Goal: Information Seeking & Learning: Learn about a topic

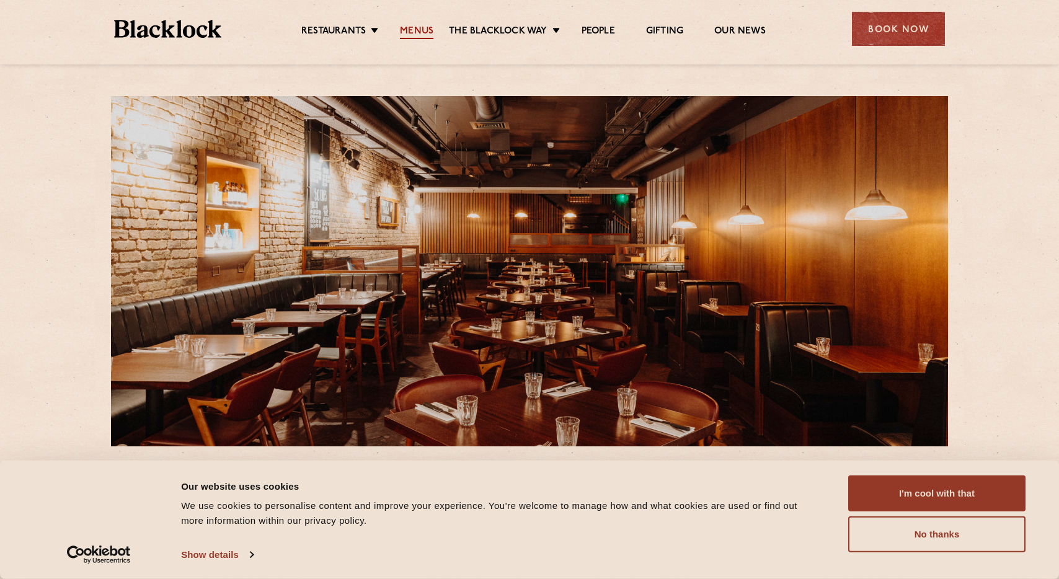
click at [410, 36] on link "Menus" at bounding box center [416, 32] width 33 height 14
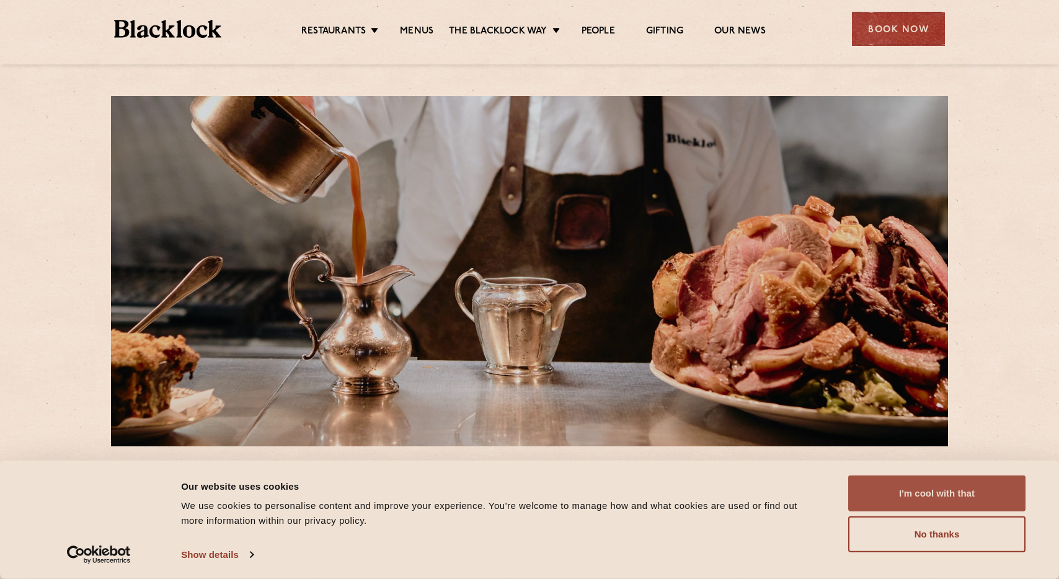
click at [889, 487] on button "I'm cool with that" at bounding box center [936, 494] width 177 height 36
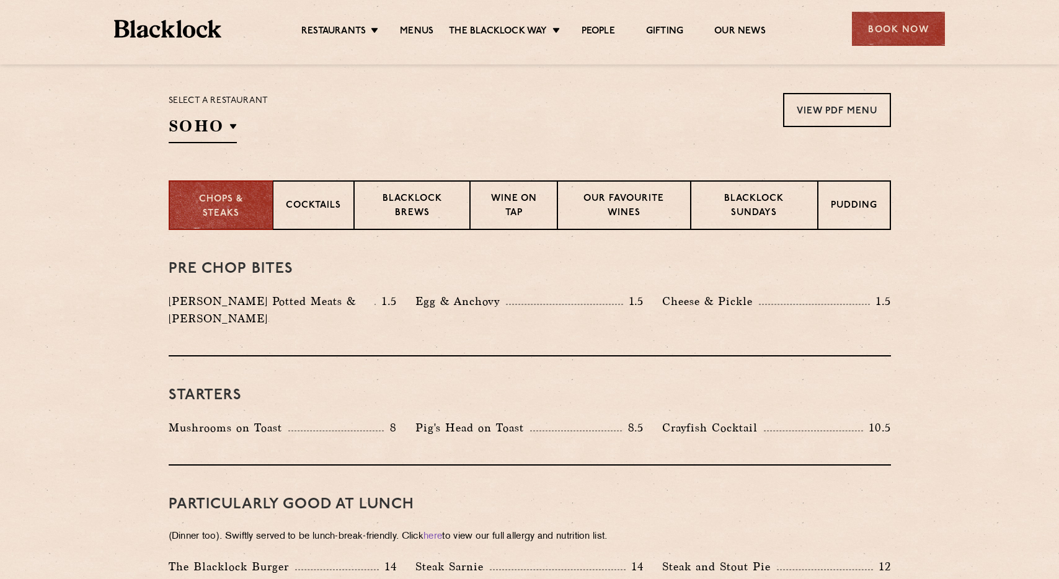
scroll to position [382, 0]
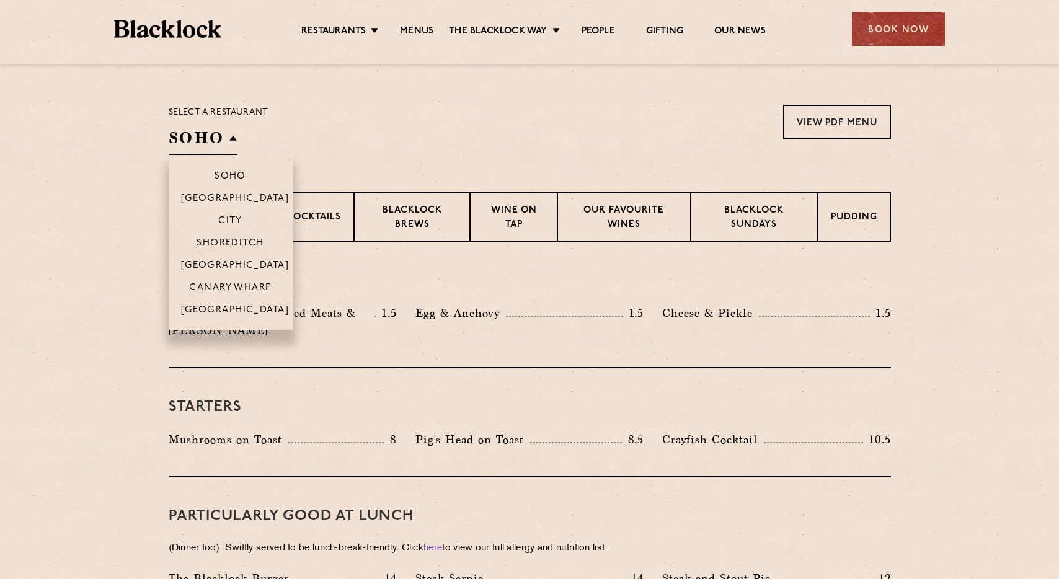
click at [226, 135] on h2 "SOHO" at bounding box center [203, 141] width 68 height 28
click at [250, 267] on p "[GEOGRAPHIC_DATA]" at bounding box center [235, 266] width 109 height 12
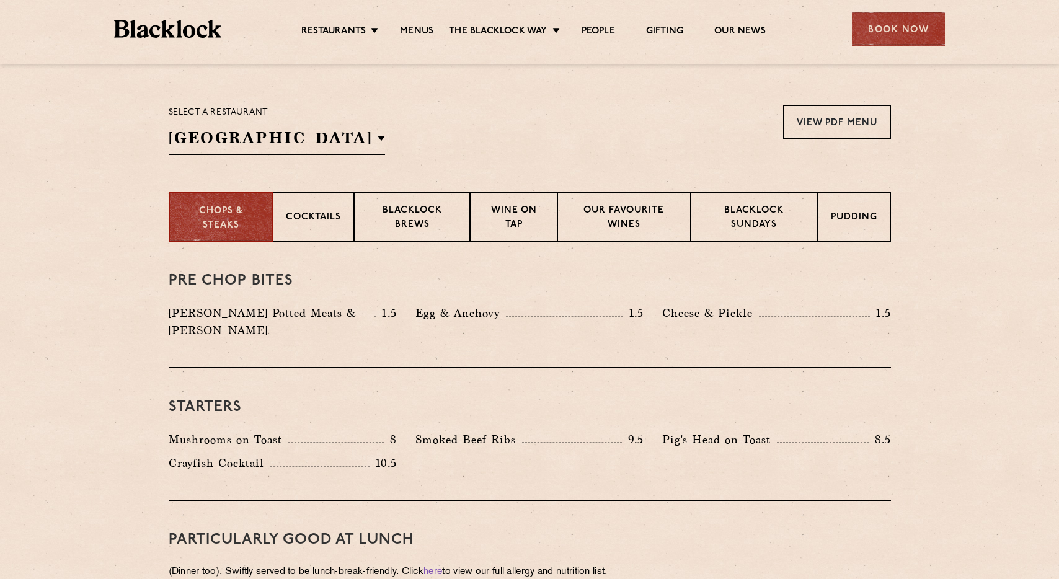
click at [524, 141] on div "Select a restaurant Covent Garden Soho Birmingham City Shoreditch Covent Garden…" at bounding box center [530, 130] width 722 height 50
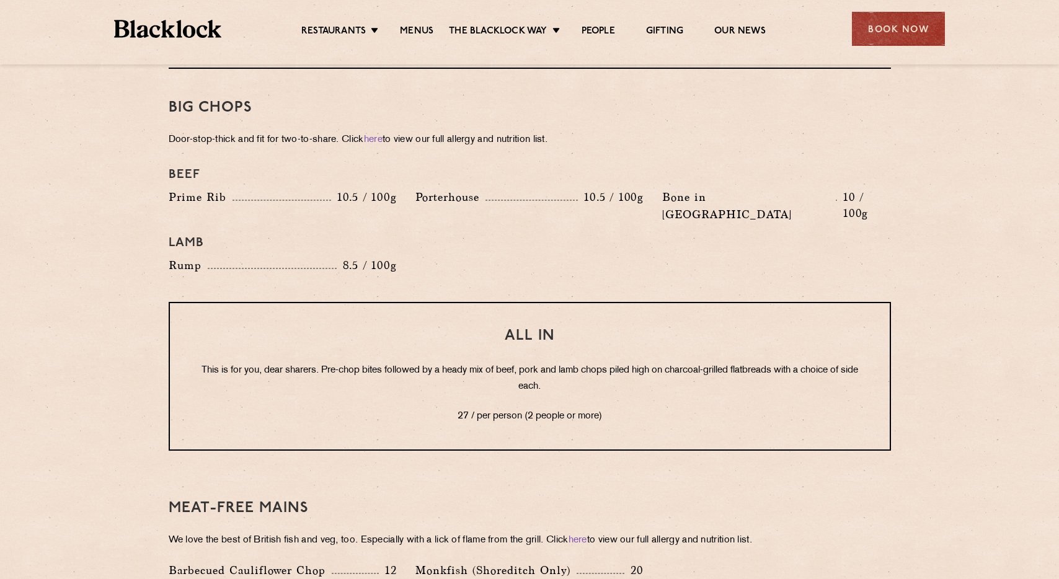
scroll to position [1385, 0]
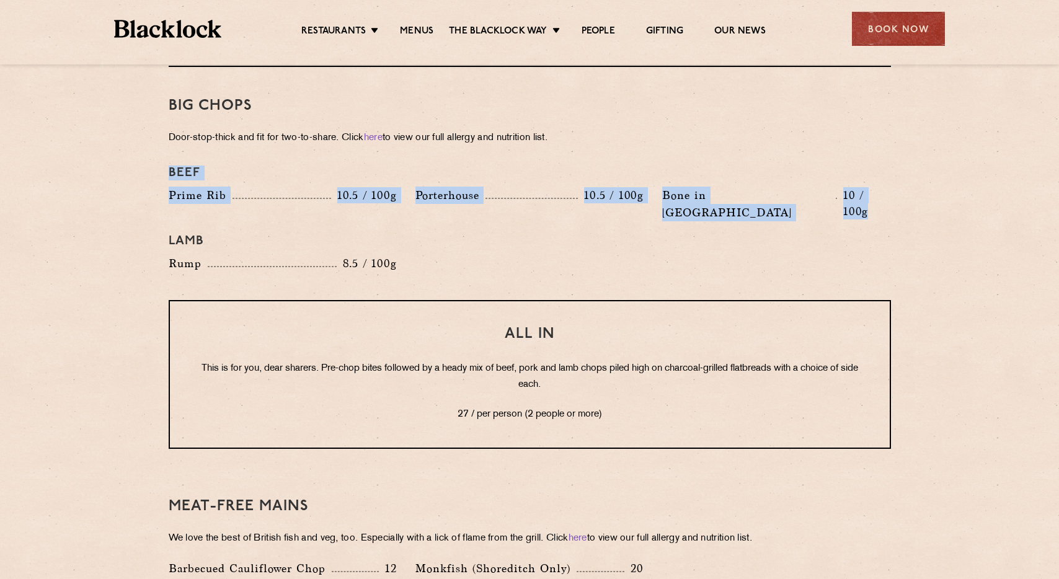
drag, startPoint x: 160, startPoint y: 148, endPoint x: 962, endPoint y: 184, distance: 803.2
click at [962, 184] on section "Pre Chop Bites Blacklock Potted Meats & Kimchi 1.5 Egg & Anchovy 1.5 Cheese & P…" at bounding box center [529, 151] width 1059 height 1825
copy div "Beef Prime Rib 10.5 / 100g Porterhouse 10.5 / 100g Bone in Sirloin 10 / 100g"
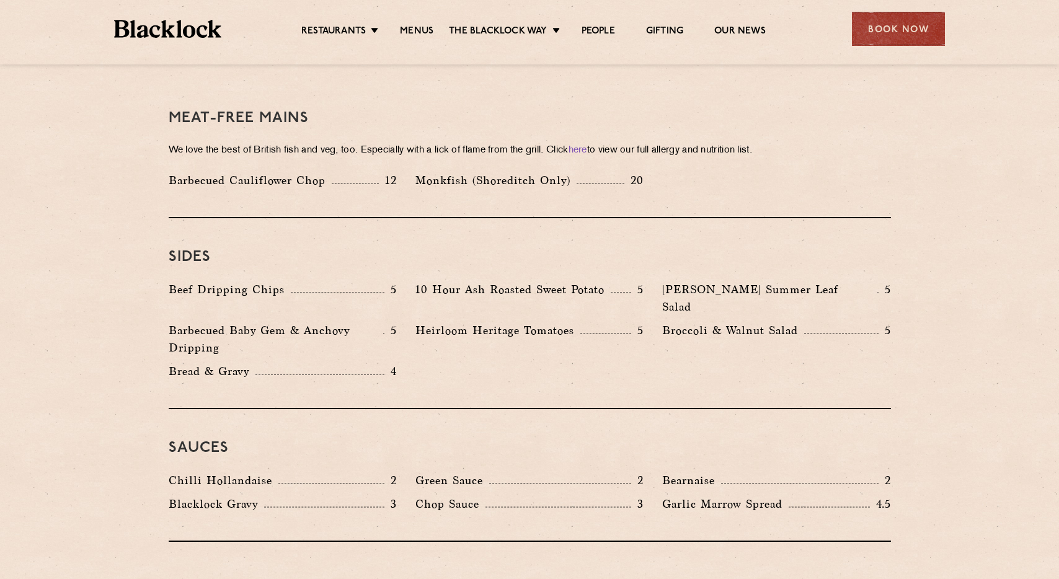
scroll to position [1788, 0]
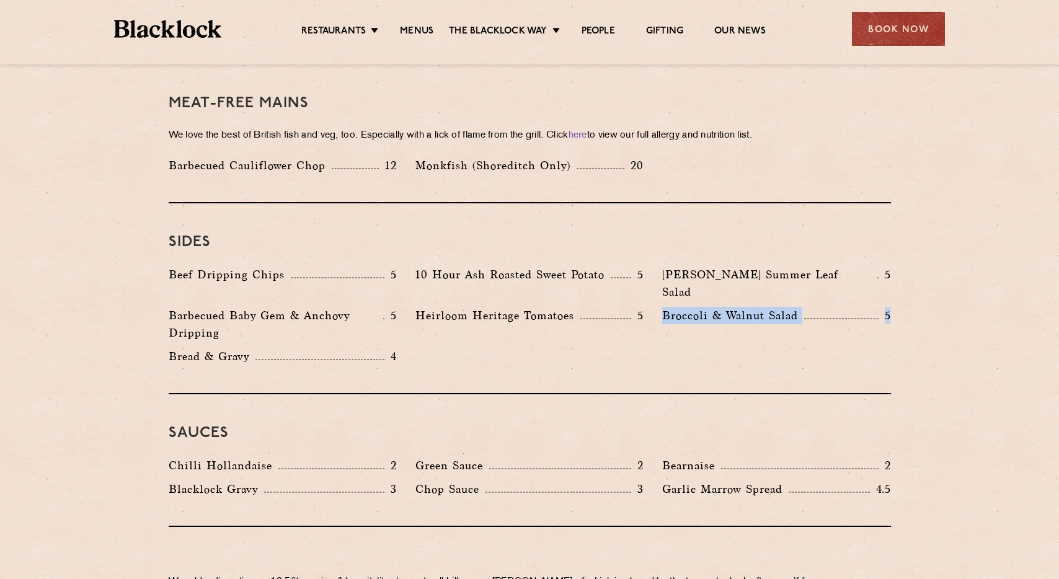
drag, startPoint x: 670, startPoint y: 260, endPoint x: 906, endPoint y: 270, distance: 236.4
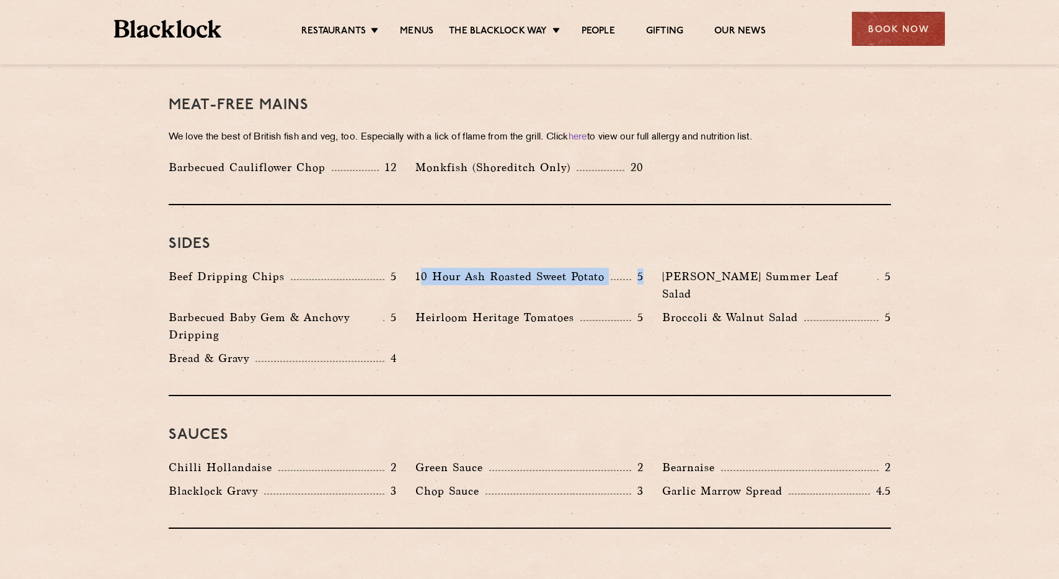
drag, startPoint x: 420, startPoint y: 240, endPoint x: 648, endPoint y: 241, distance: 228.2
click at [648, 268] on div "10 Hour Ash Roasted Sweet Potato 5" at bounding box center [529, 288] width 247 height 41
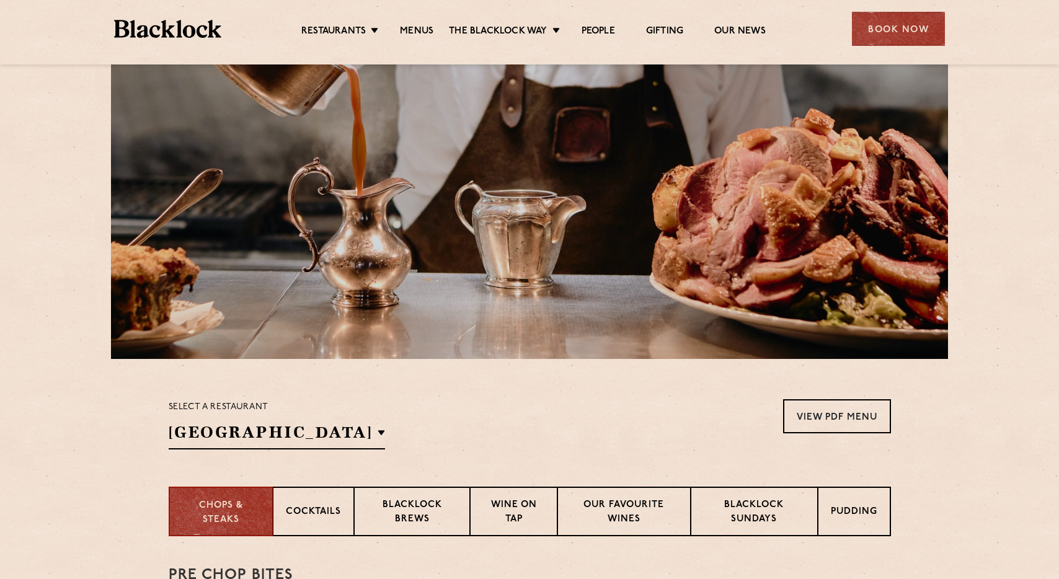
scroll to position [239, 0]
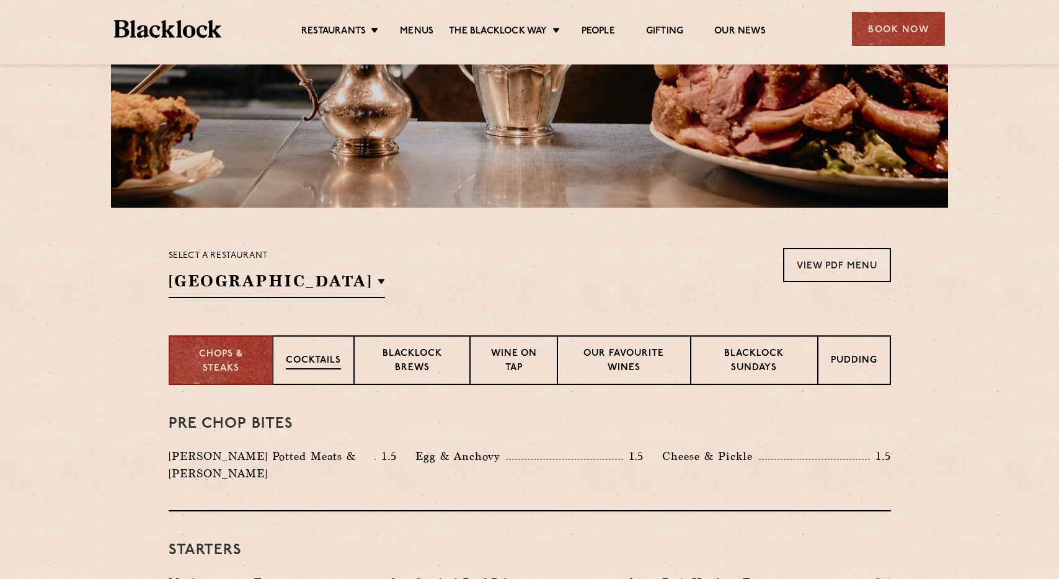
click at [345, 353] on div "Cocktails" at bounding box center [313, 360] width 81 height 50
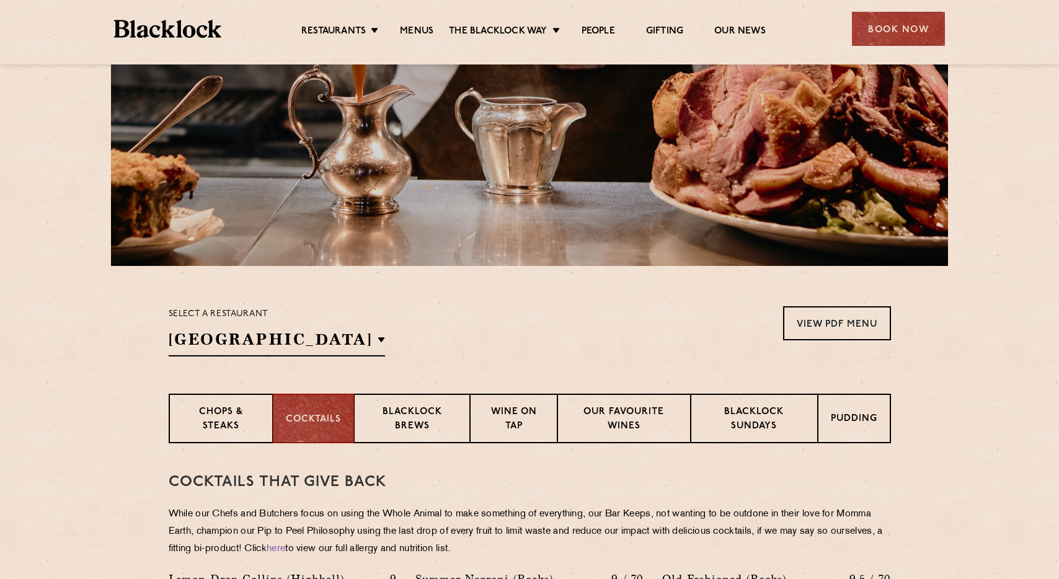
scroll to position [250, 0]
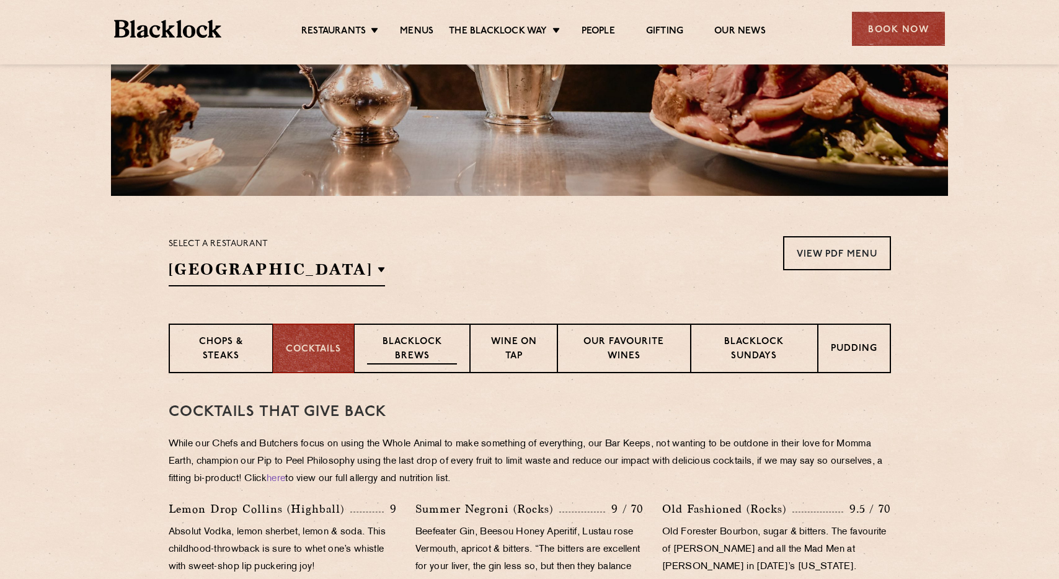
click at [430, 360] on p "Blacklock Brews" at bounding box center [412, 349] width 91 height 29
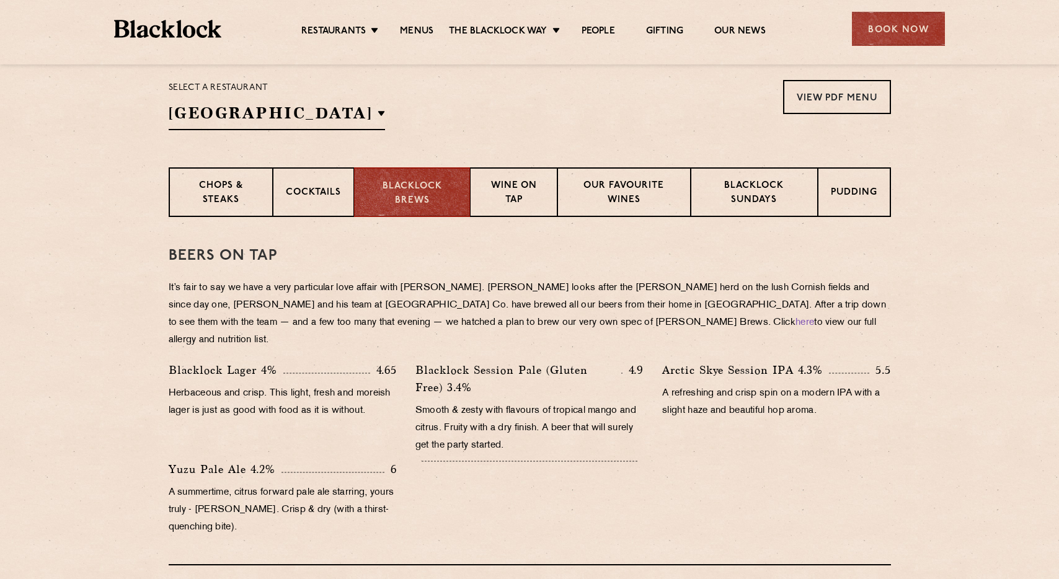
scroll to position [408, 0]
click at [512, 193] on p "Wine on Tap" at bounding box center [513, 192] width 61 height 29
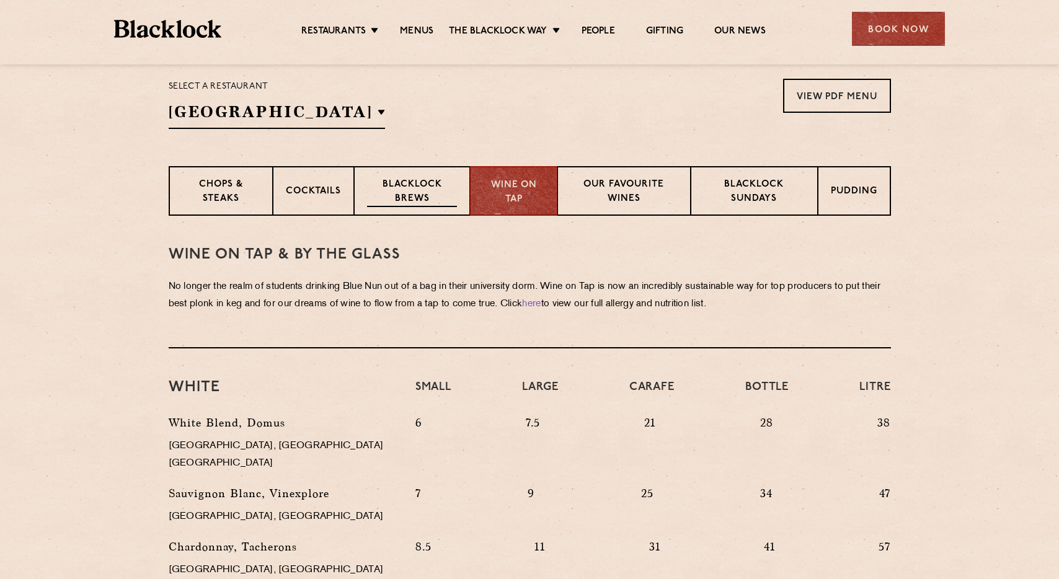
click at [423, 198] on p "Blacklock Brews" at bounding box center [412, 192] width 91 height 29
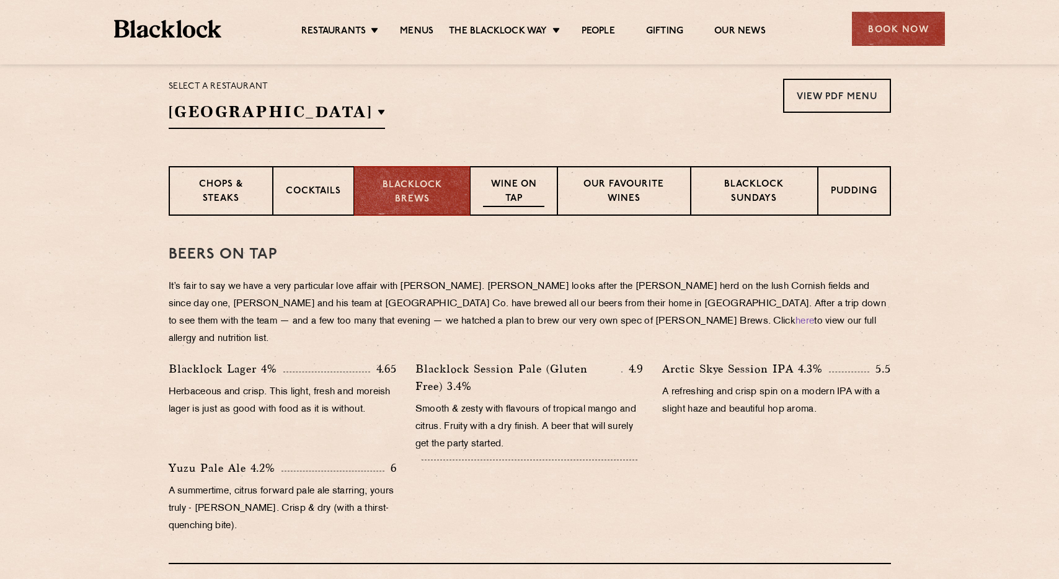
drag, startPoint x: 528, startPoint y: 202, endPoint x: 545, endPoint y: 209, distance: 18.9
click at [528, 202] on p "Wine on Tap" at bounding box center [513, 192] width 61 height 29
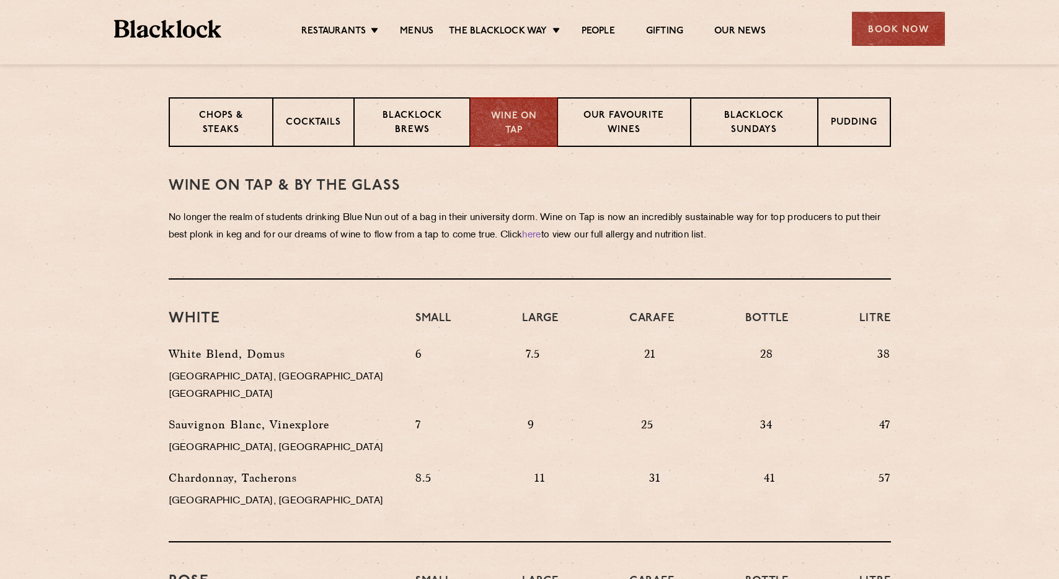
scroll to position [425, 0]
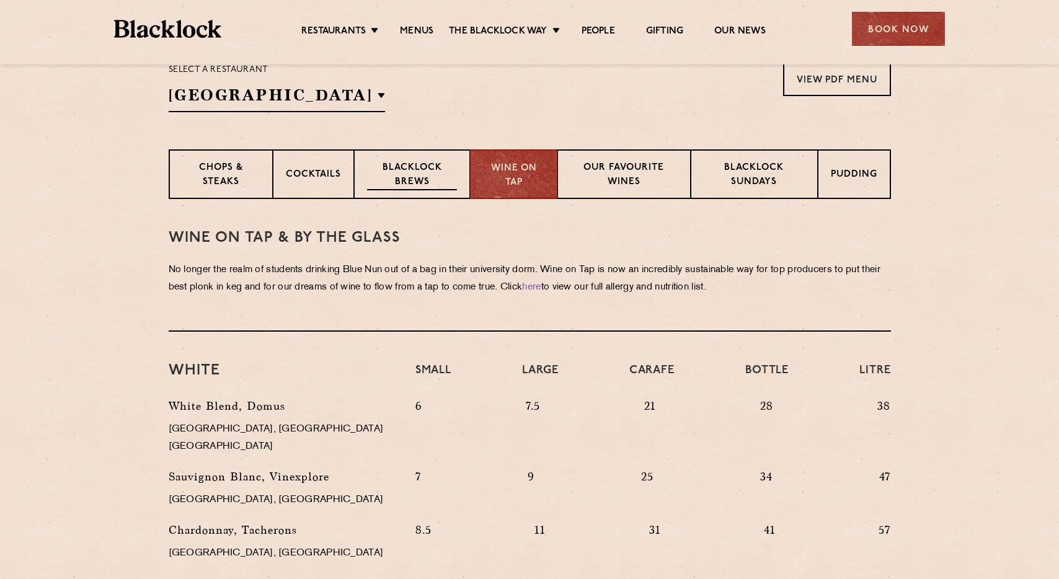
click at [446, 166] on p "Blacklock Brews" at bounding box center [412, 175] width 91 height 29
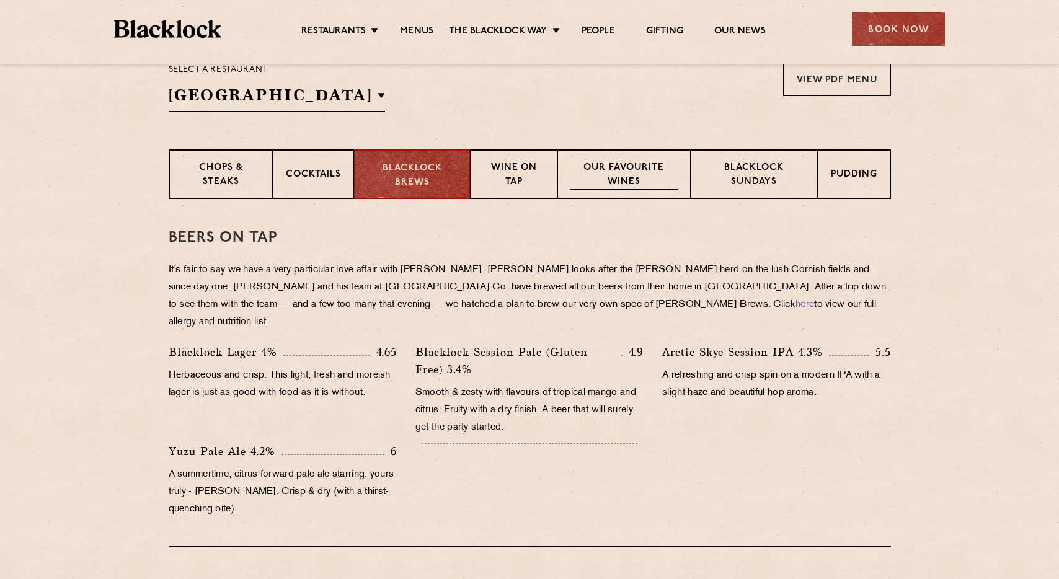
click at [629, 181] on p "Our favourite wines" at bounding box center [623, 175] width 107 height 29
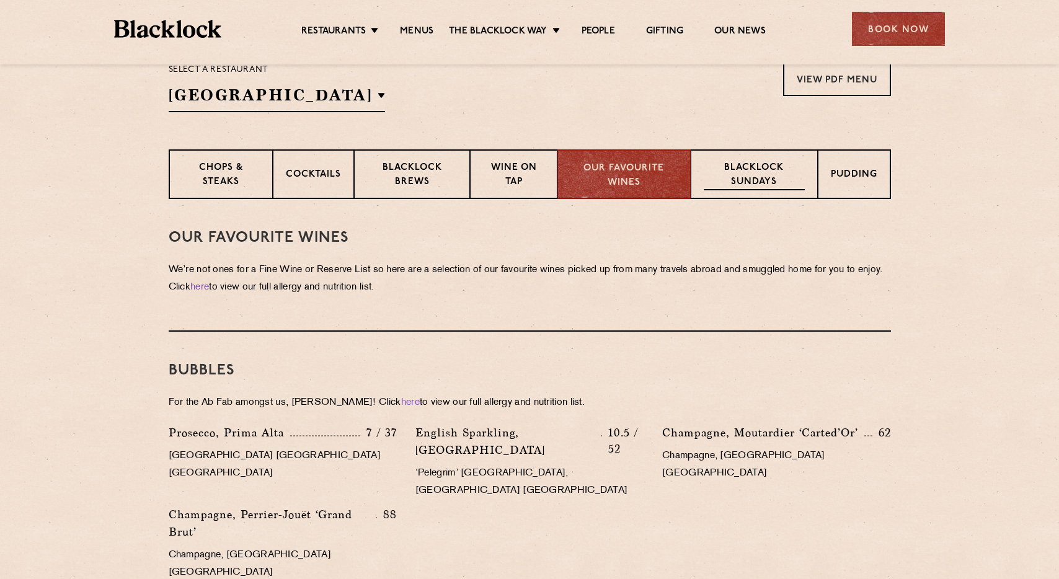
click at [737, 187] on p "Blacklock Sundays" at bounding box center [754, 175] width 100 height 29
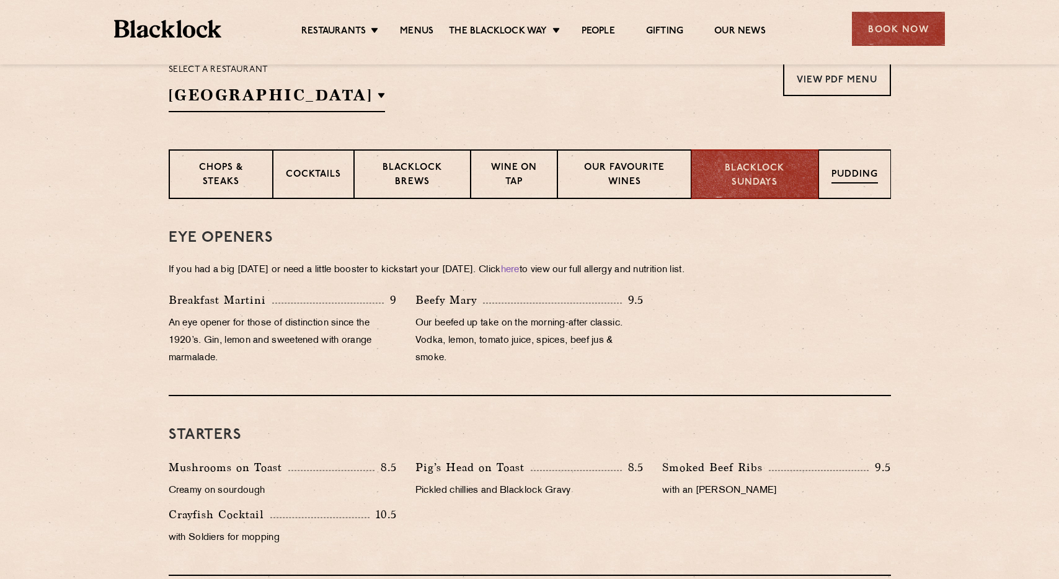
click at [856, 184] on div "Pudding" at bounding box center [854, 174] width 73 height 50
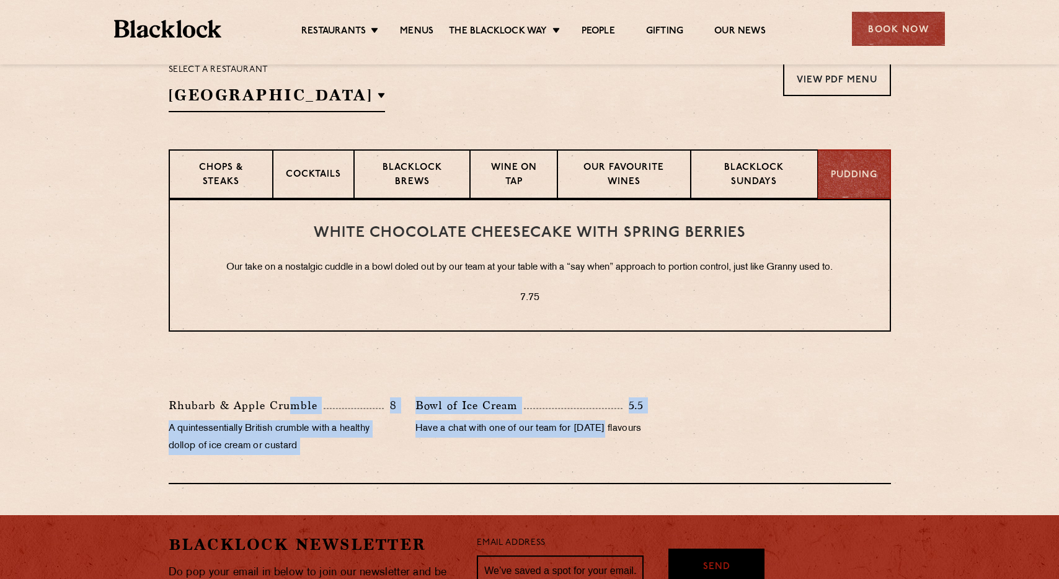
drag, startPoint x: 287, startPoint y: 406, endPoint x: 606, endPoint y: 437, distance: 320.2
click at [606, 437] on div "Rhubarb & Apple Crumble 8 A quintessentially British crumble with a healthy dol…" at bounding box center [529, 429] width 741 height 64
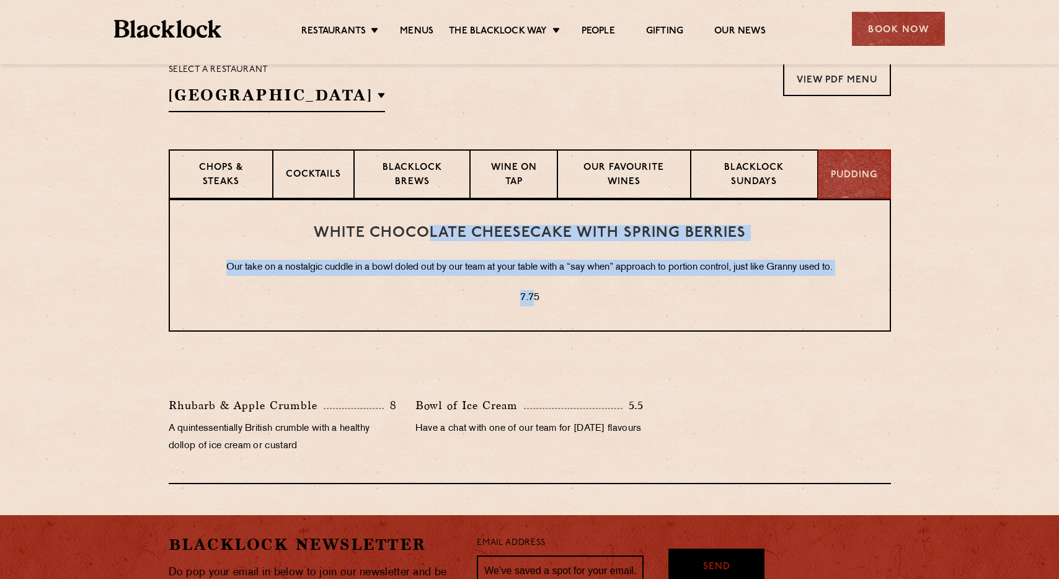
drag, startPoint x: 430, startPoint y: 235, endPoint x: 533, endPoint y: 306, distance: 125.2
click at [533, 306] on div "White Chocolate Cheesecake with Spring Berries Our take on a nostalgic cuddle i…" at bounding box center [530, 265] width 722 height 133
click at [377, 177] on p "Blacklock Brews" at bounding box center [412, 175] width 91 height 29
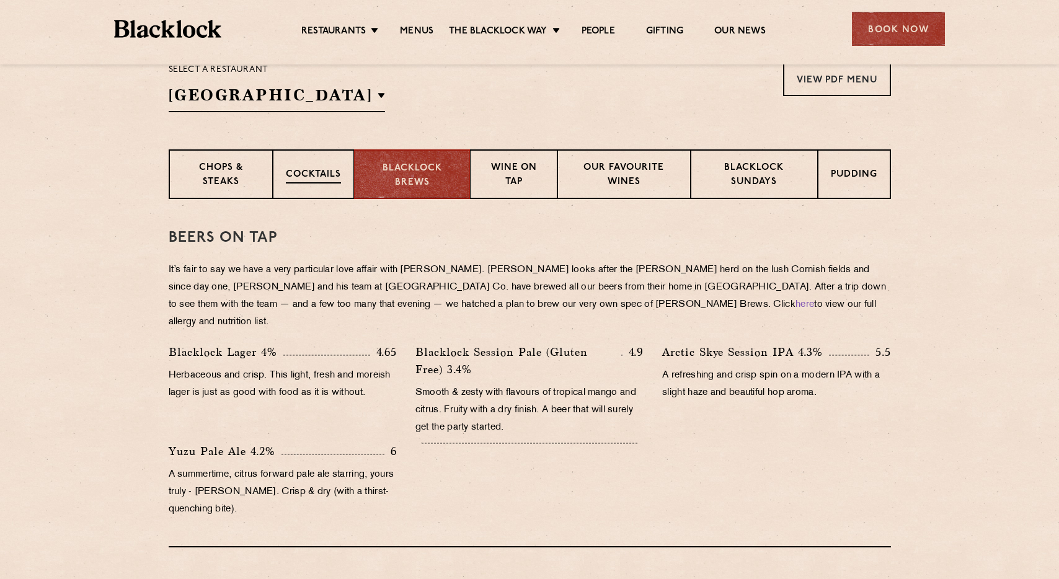
click at [330, 176] on p "Cocktails" at bounding box center [313, 176] width 55 height 16
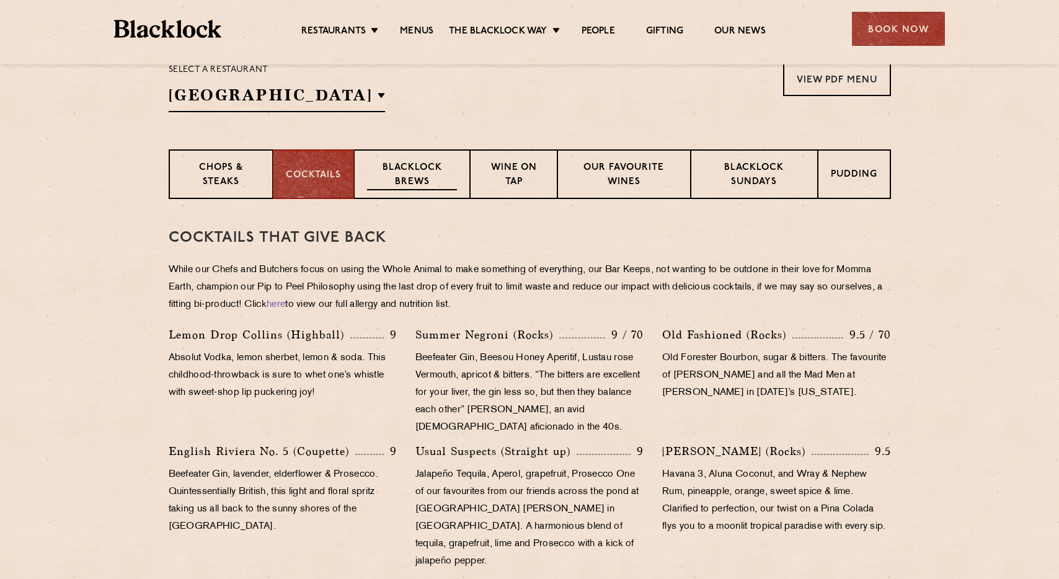
click at [397, 175] on p "Blacklock Brews" at bounding box center [412, 175] width 91 height 29
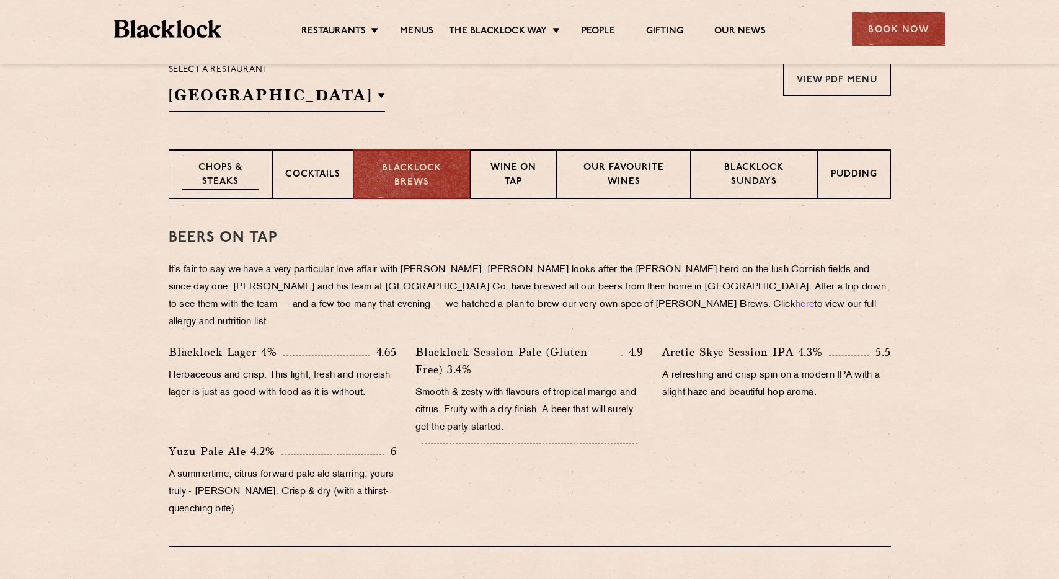
click at [242, 168] on p "Chops & Steaks" at bounding box center [221, 175] width 78 height 29
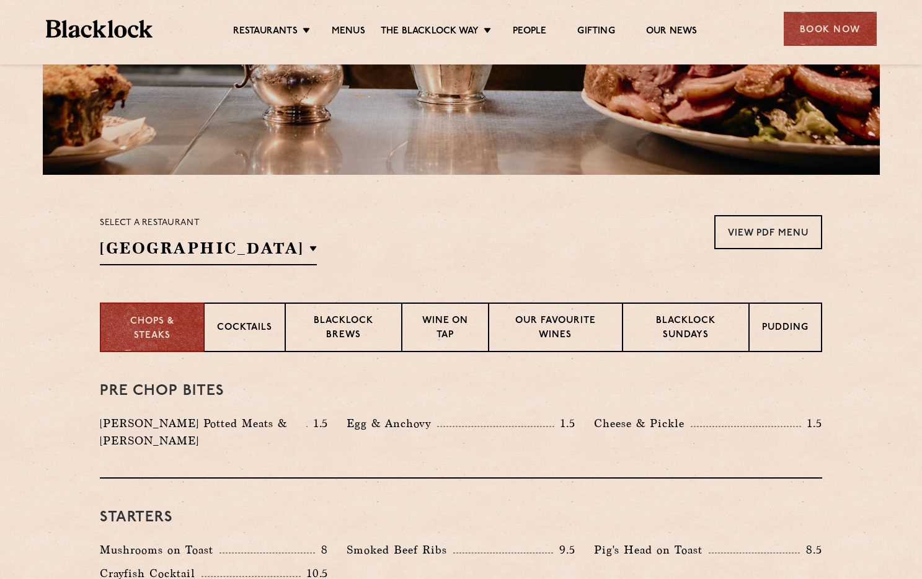
scroll to position [469, 0]
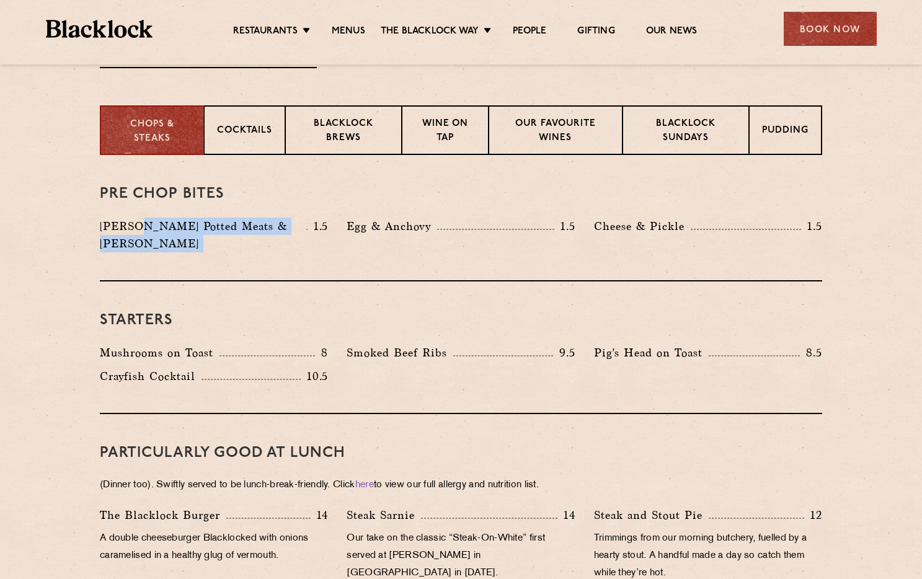
drag, startPoint x: 135, startPoint y: 224, endPoint x: 305, endPoint y: 226, distance: 169.9
click at [305, 226] on div "Blacklock Potted Meats & Kimchi 1.5" at bounding box center [214, 235] width 228 height 35
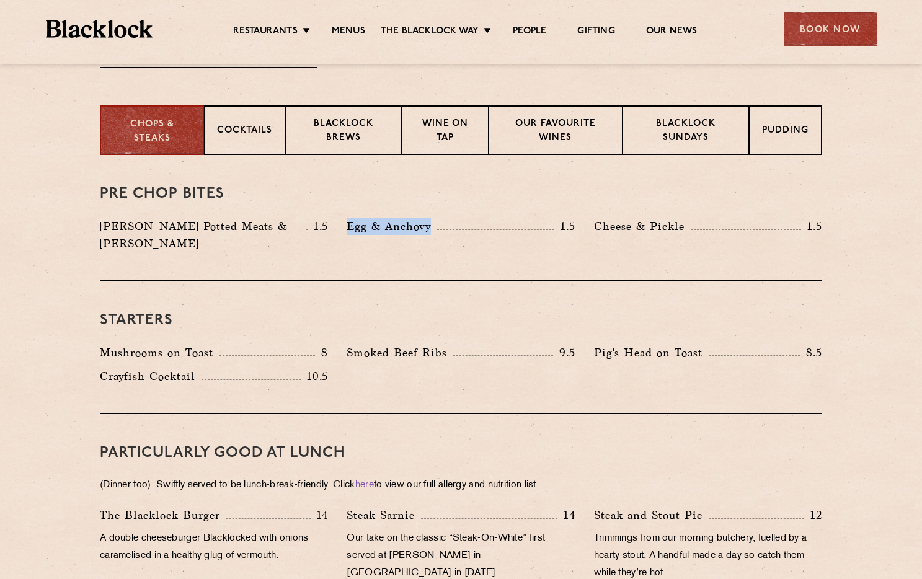
drag, startPoint x: 340, startPoint y: 224, endPoint x: 597, endPoint y: 226, distance: 257.3
click at [589, 226] on div "Blacklock Potted Meats & Kimchi 1.5 Egg & Anchovy 1.5 Cheese & Pickle 1.5" at bounding box center [461, 238] width 741 height 41
drag, startPoint x: 592, startPoint y: 226, endPoint x: 849, endPoint y: 229, distance: 257.3
drag, startPoint x: 349, startPoint y: 228, endPoint x: 419, endPoint y: 233, distance: 70.2
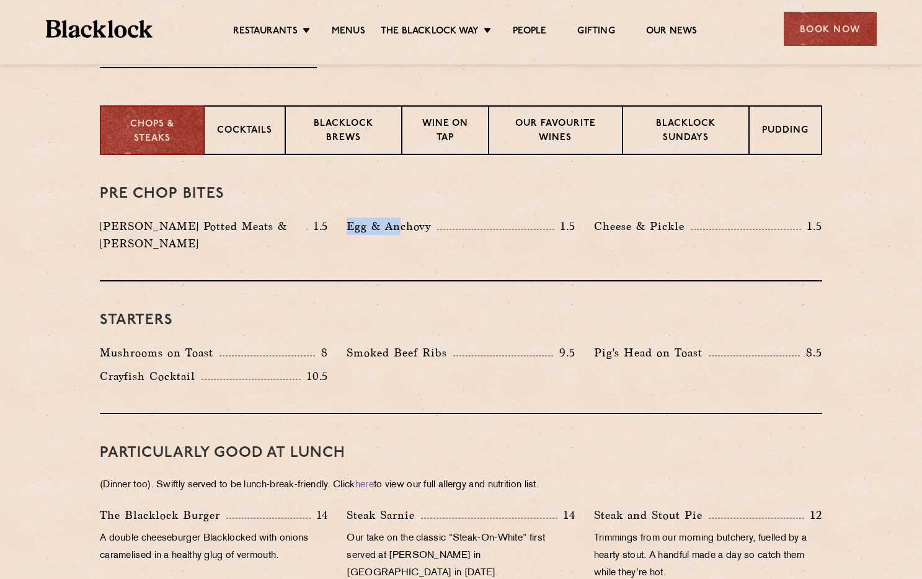
click at [419, 227] on p "Egg & Anchovy" at bounding box center [392, 226] width 91 height 17
drag, startPoint x: 130, startPoint y: 358, endPoint x: 421, endPoint y: 357, distance: 291.4
click at [406, 357] on div "Mushrooms on Toast 8 Smoked Beef Ribs 9.5 Pig's Head on Toast 8.5 10.5" at bounding box center [461, 367] width 741 height 47
click at [486, 324] on div "Starters Mushrooms on Toast 8 Smoked Beef Ribs 9.5 Pig's Head on Toast 8.5" at bounding box center [461, 347] width 722 height 133
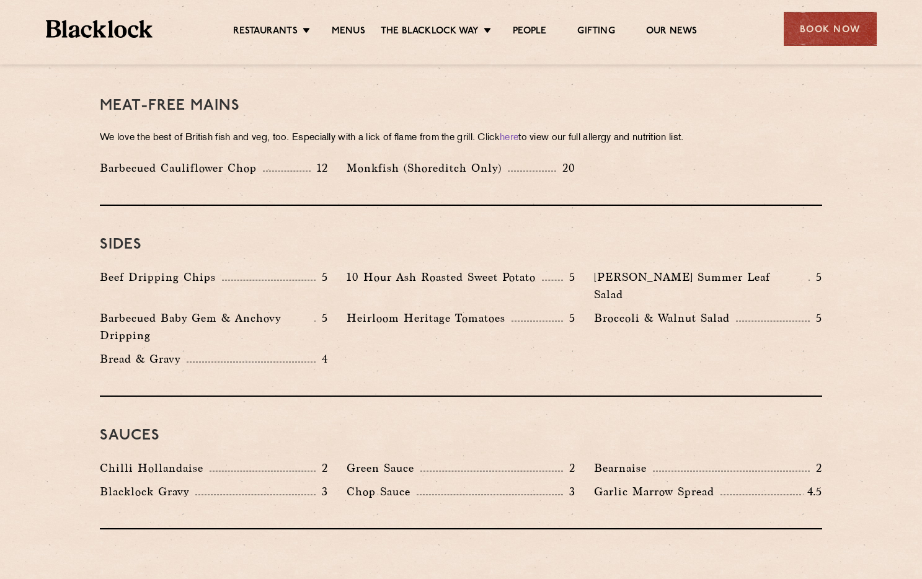
scroll to position [1835, 0]
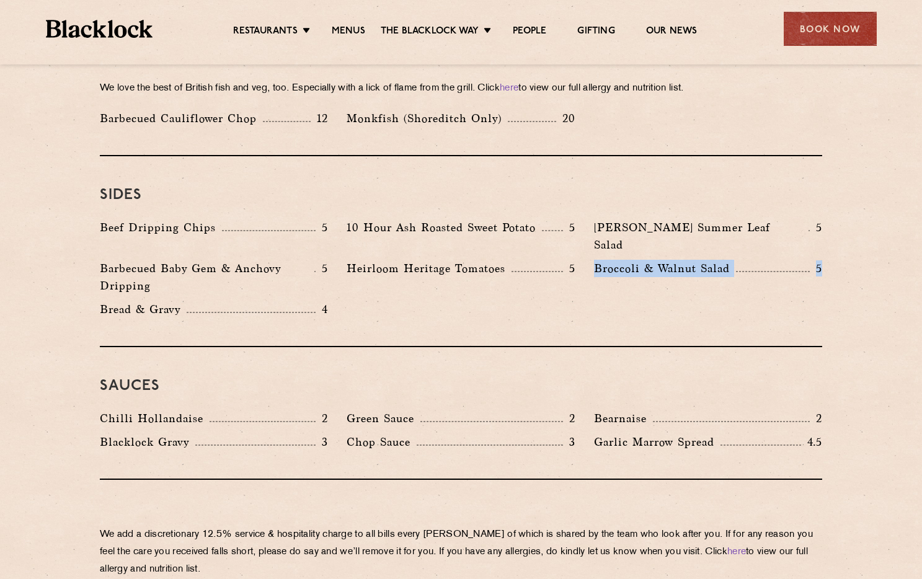
drag, startPoint x: 588, startPoint y: 213, endPoint x: 822, endPoint y: 211, distance: 234.4
click at [829, 260] on div "Broccoli & Walnut Salad 5" at bounding box center [708, 280] width 247 height 41
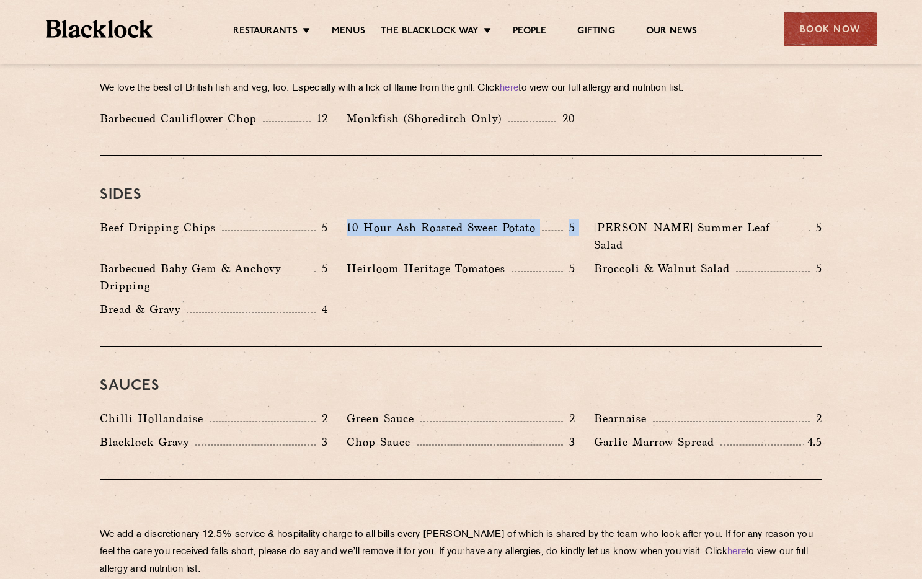
drag, startPoint x: 343, startPoint y: 193, endPoint x: 588, endPoint y: 206, distance: 245.3
click at [587, 219] on div "Beef Dripping Chips 5 10 Hour Ash Roasted Sweet Potato 5 Roy's Summer Leaf Sala…" at bounding box center [461, 271] width 741 height 105
drag, startPoint x: 588, startPoint y: 228, endPoint x: 824, endPoint y: 216, distance: 236.5
click at [824, 260] on div "Broccoli & Walnut Salad 5" at bounding box center [708, 280] width 247 height 41
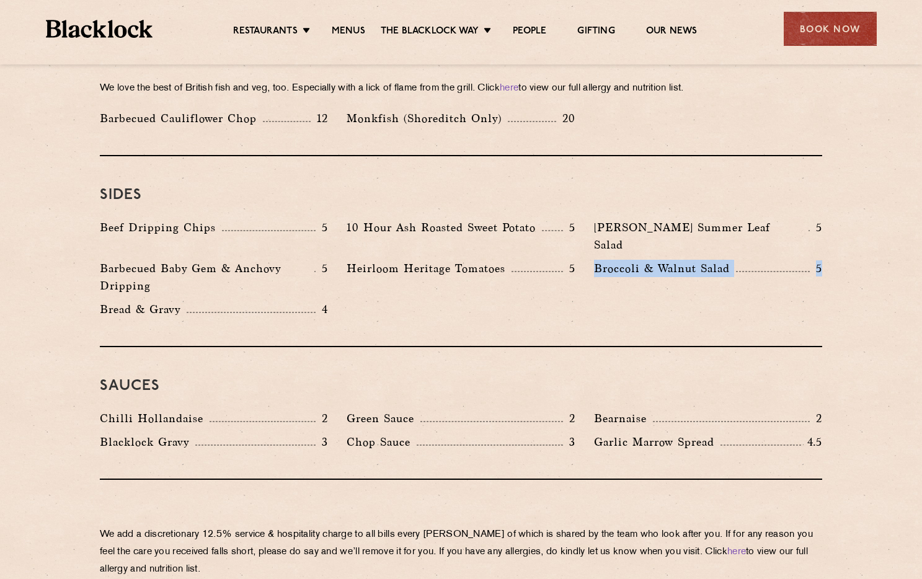
drag, startPoint x: 827, startPoint y: 216, endPoint x: 595, endPoint y: 219, distance: 231.9
click at [595, 260] on div "Broccoli & Walnut Salad 5" at bounding box center [708, 280] width 247 height 41
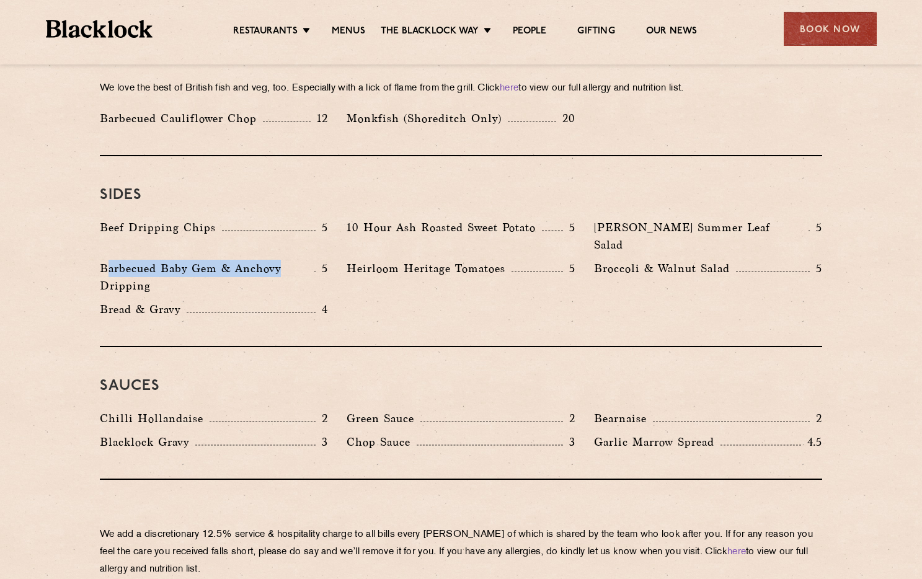
drag, startPoint x: 107, startPoint y: 213, endPoint x: 311, endPoint y: 217, distance: 204.0
click at [309, 260] on p "Barbecued Baby Gem & Anchovy Dripping" at bounding box center [207, 277] width 215 height 35
click at [316, 260] on p "5" at bounding box center [322, 268] width 12 height 16
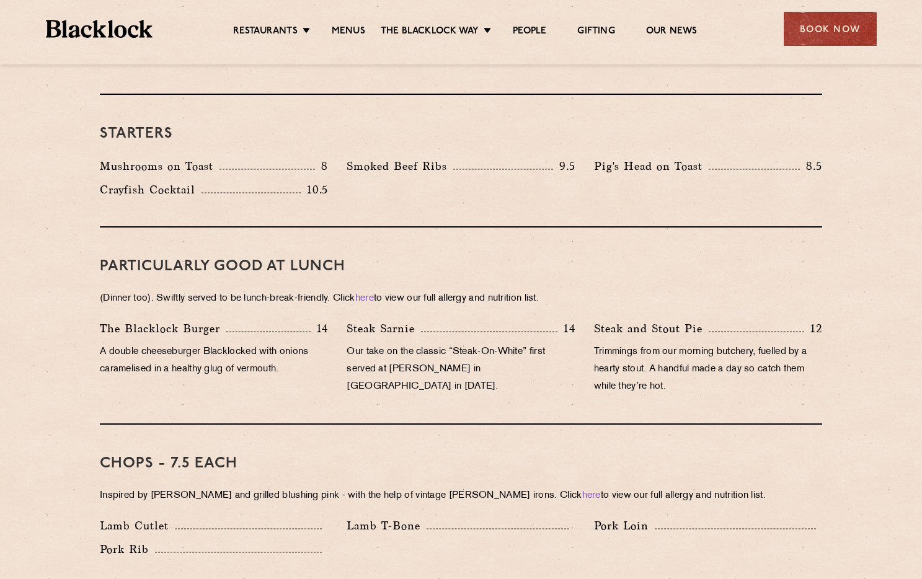
scroll to position [272, 0]
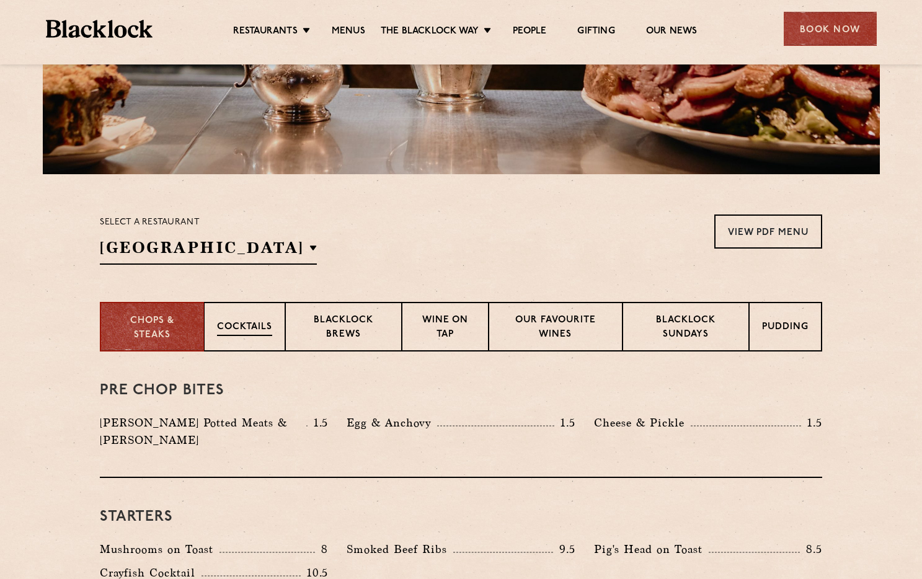
drag, startPoint x: 263, startPoint y: 334, endPoint x: 276, endPoint y: 334, distance: 13.0
click at [263, 334] on p "Cocktails" at bounding box center [244, 329] width 55 height 16
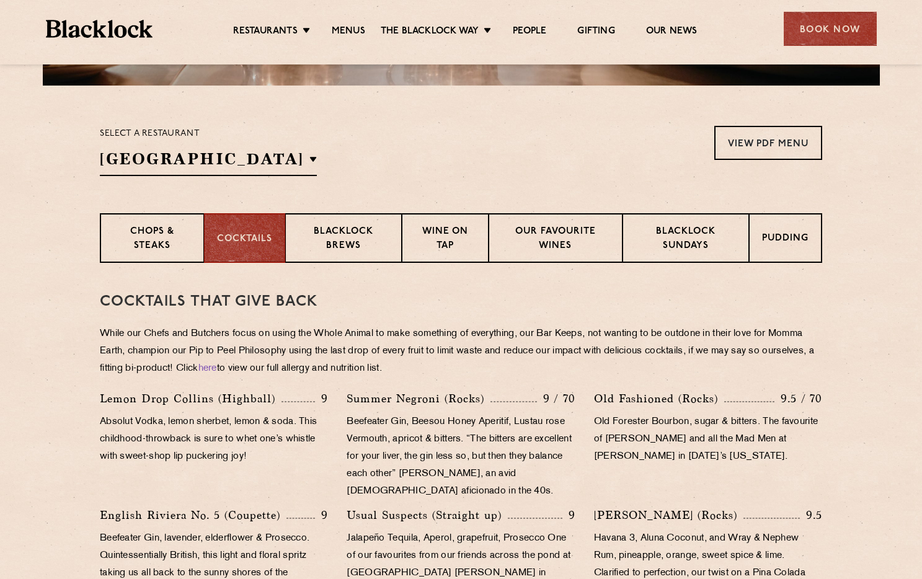
scroll to position [286, 0]
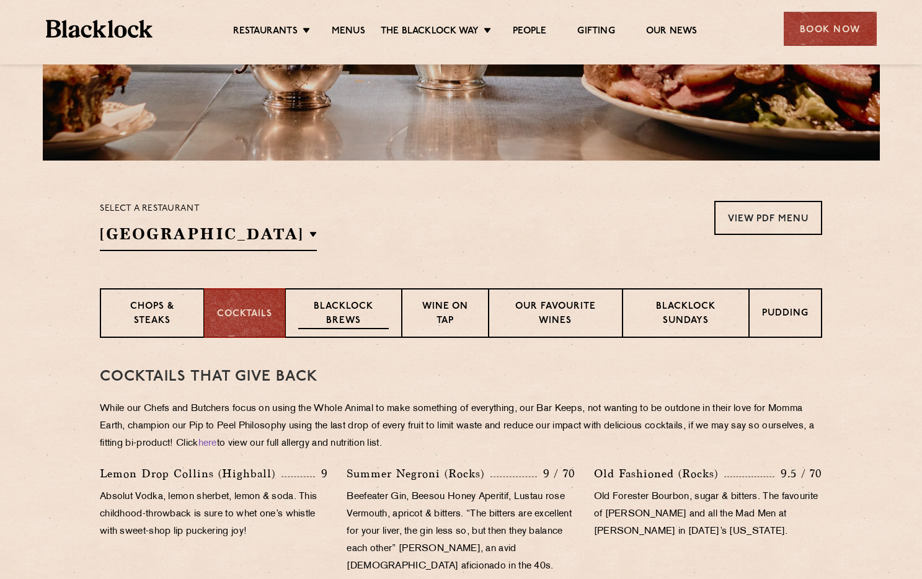
click at [327, 321] on p "Blacklock Brews" at bounding box center [343, 314] width 91 height 29
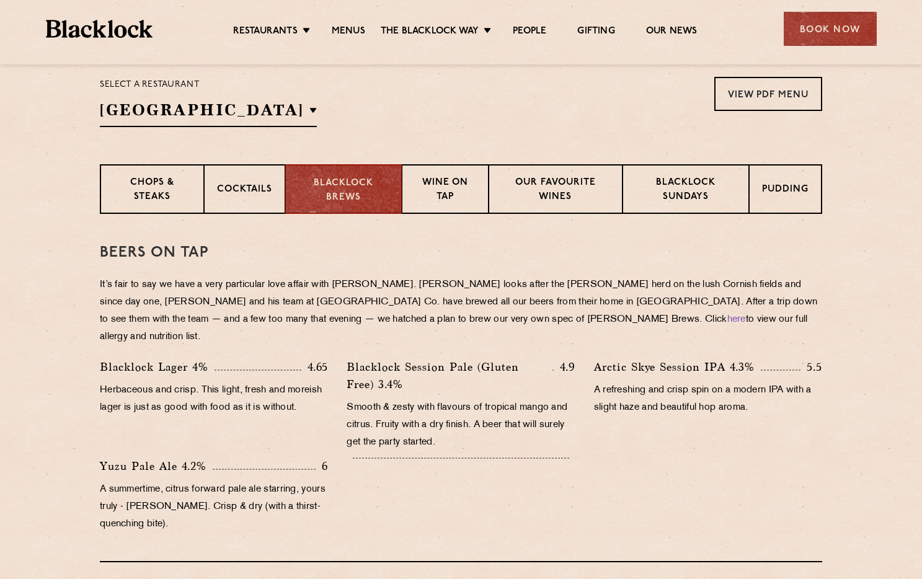
scroll to position [400, 0]
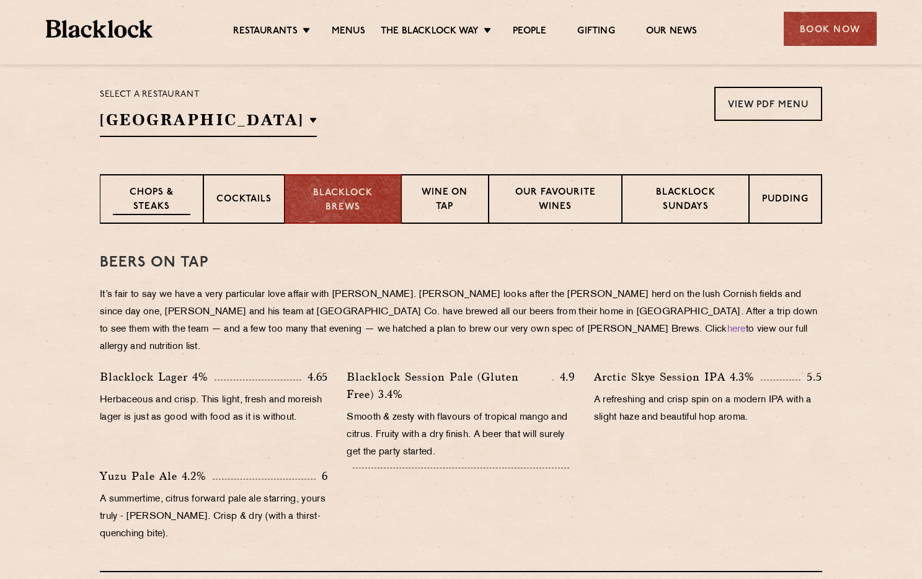
click at [135, 198] on p "Chops & Steaks" at bounding box center [152, 200] width 78 height 29
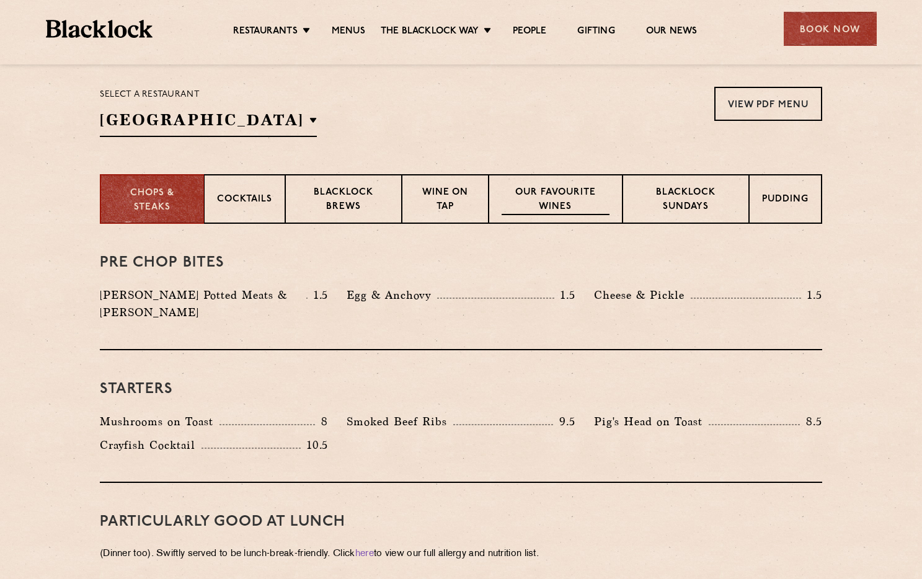
click at [547, 207] on p "Our favourite wines" at bounding box center [555, 200] width 107 height 29
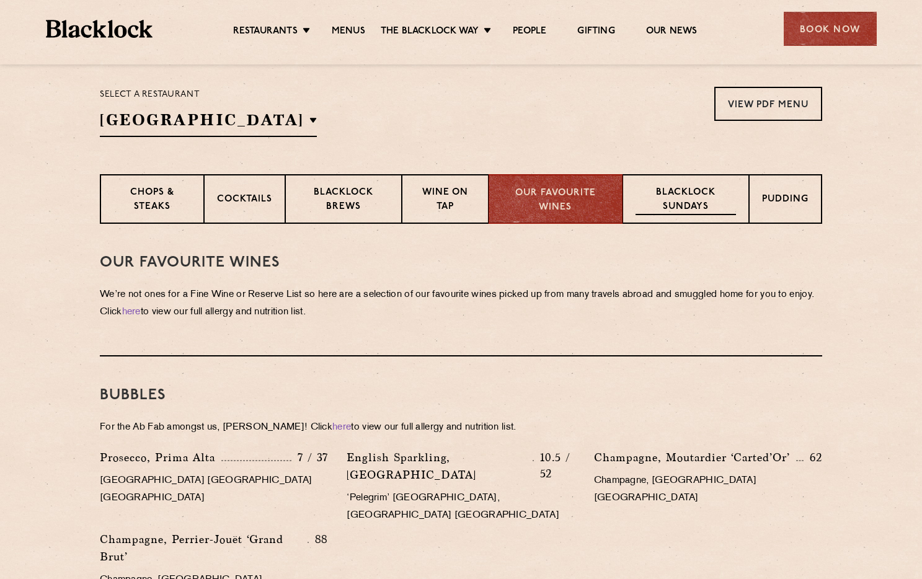
click at [658, 198] on p "Blacklock Sundays" at bounding box center [686, 200] width 100 height 29
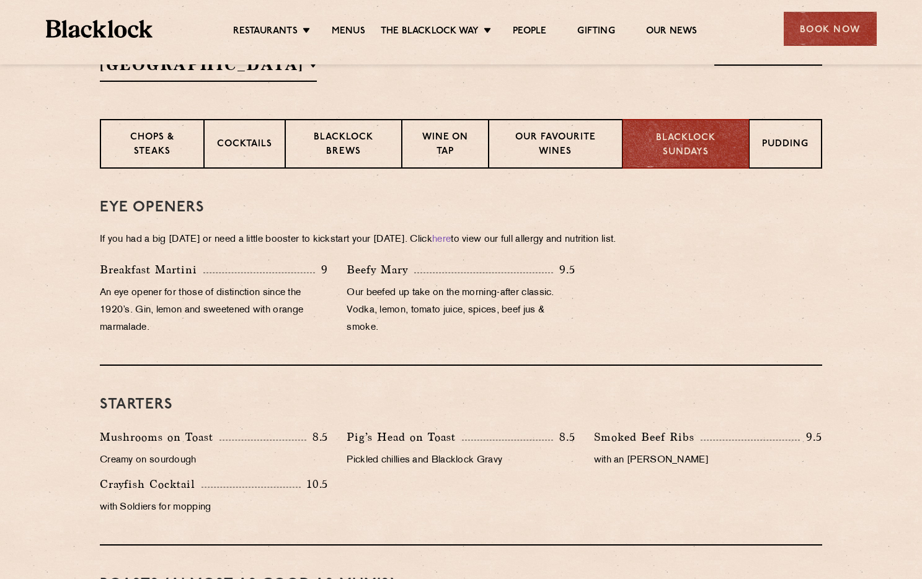
scroll to position [413, 0]
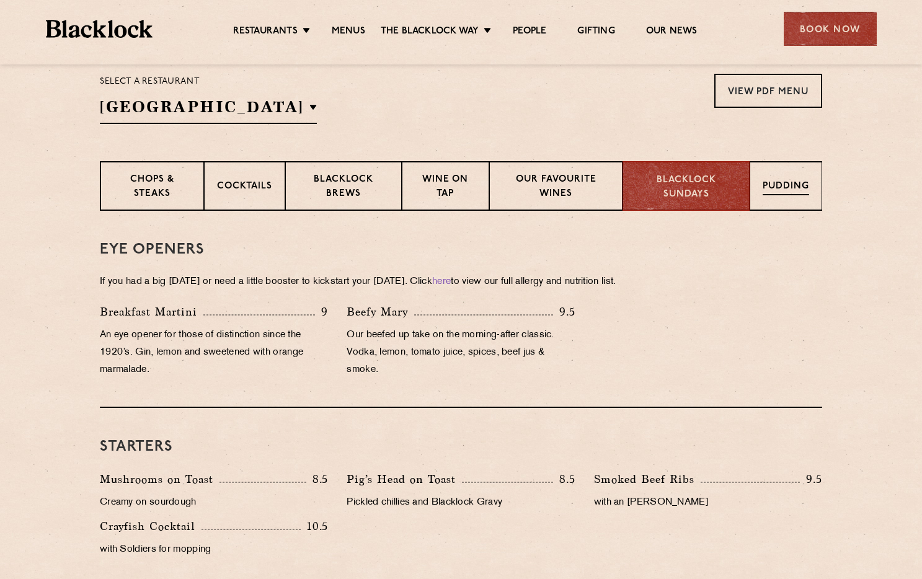
click at [792, 200] on div "Pudding" at bounding box center [786, 186] width 73 height 50
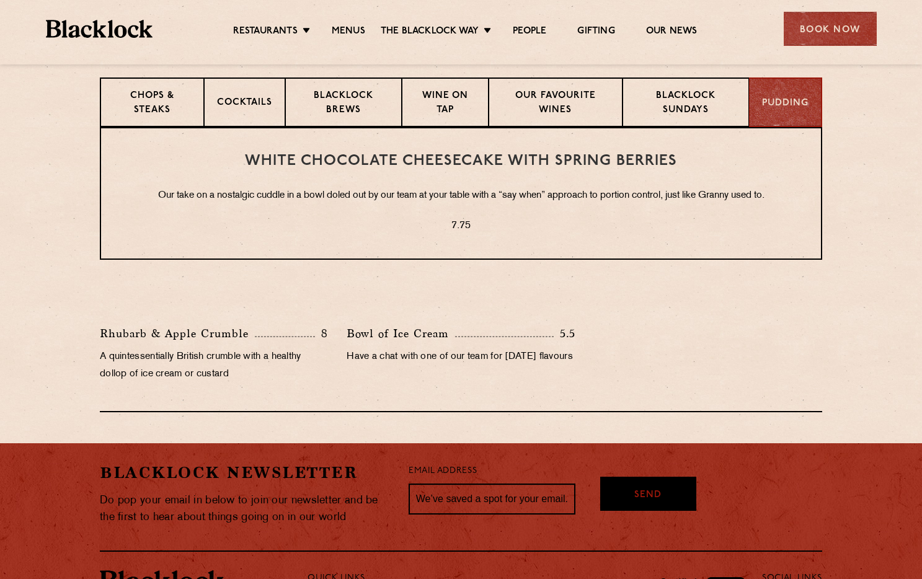
scroll to position [495, 0]
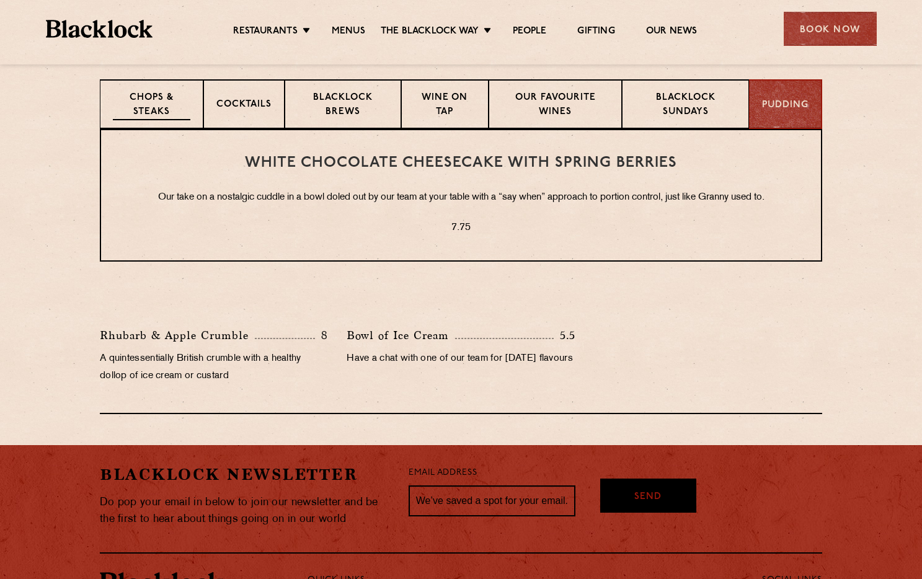
drag, startPoint x: 222, startPoint y: 116, endPoint x: 143, endPoint y: 110, distance: 79.0
click at [222, 116] on div "Cocktails" at bounding box center [243, 104] width 81 height 50
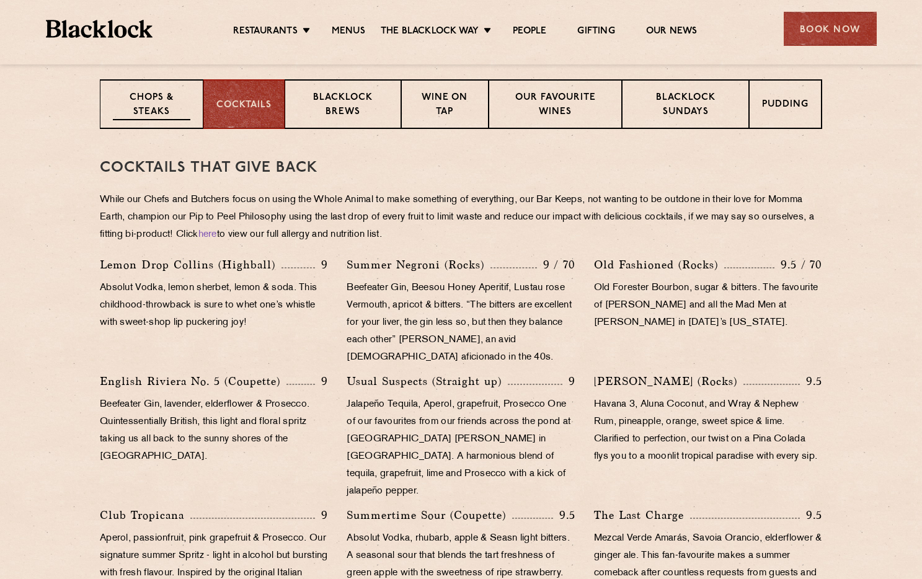
click at [137, 109] on p "Chops & Steaks" at bounding box center [152, 105] width 78 height 29
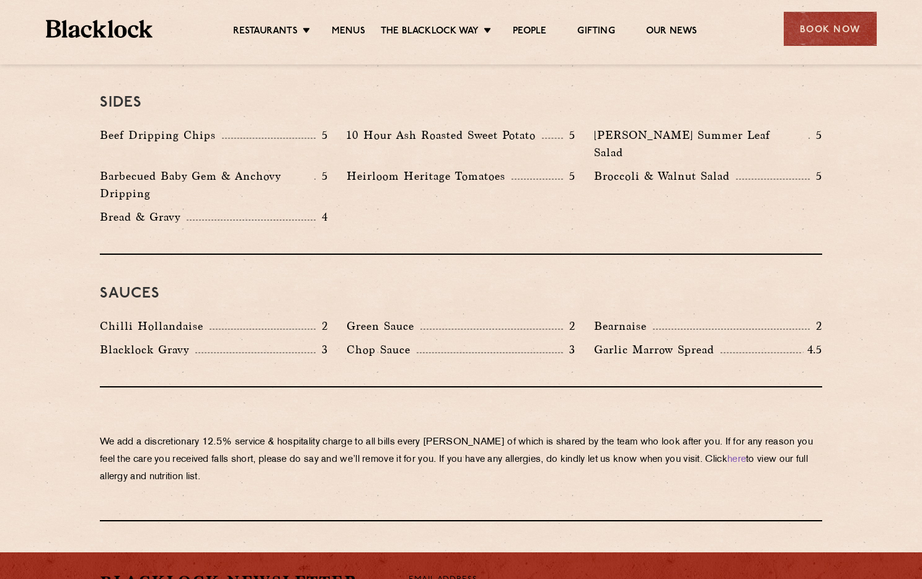
scroll to position [1797, 0]
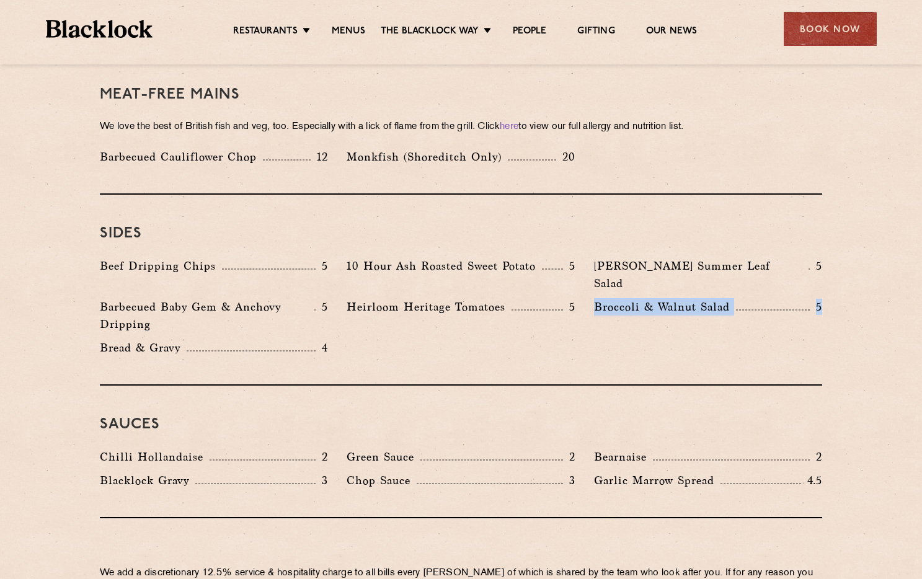
drag, startPoint x: 825, startPoint y: 256, endPoint x: 595, endPoint y: 255, distance: 230.0
click at [595, 298] on div "Broccoli & Walnut Salad 5" at bounding box center [708, 318] width 247 height 41
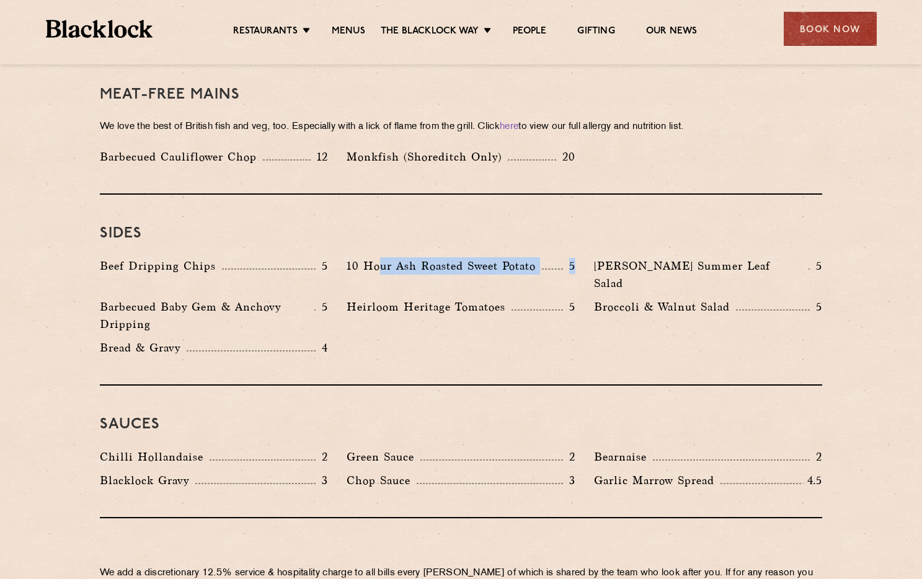
drag, startPoint x: 573, startPoint y: 231, endPoint x: 378, endPoint y: 233, distance: 195.3
click at [378, 257] on div "10 Hour Ash Roasted Sweet Potato 5" at bounding box center [461, 265] width 228 height 17
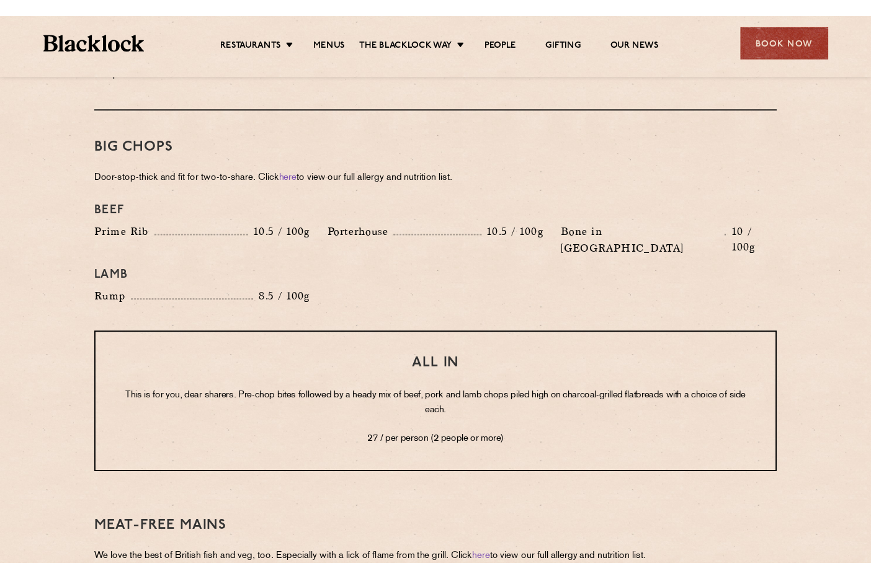
scroll to position [1349, 0]
